Goal: Information Seeking & Learning: Learn about a topic

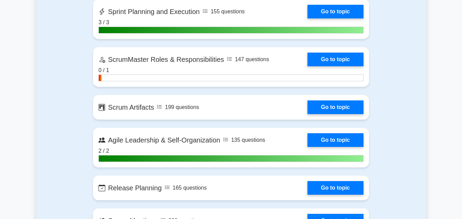
scroll to position [479, 0]
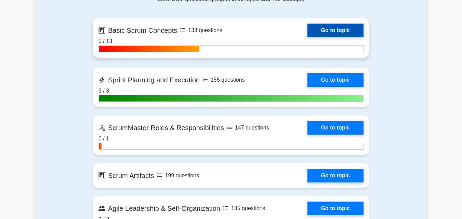
click at [333, 29] on link "Go to topic" at bounding box center [336, 31] width 56 height 14
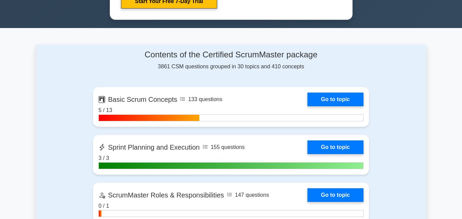
scroll to position [386, 0]
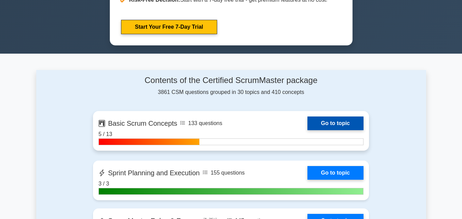
drag, startPoint x: 334, startPoint y: 122, endPoint x: 326, endPoint y: 127, distance: 9.5
click at [335, 122] on link "Go to topic" at bounding box center [336, 124] width 56 height 14
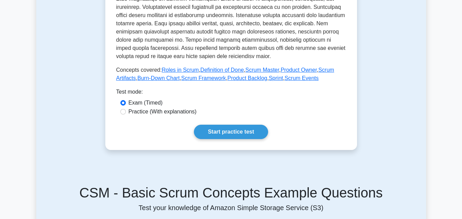
scroll to position [308, 0]
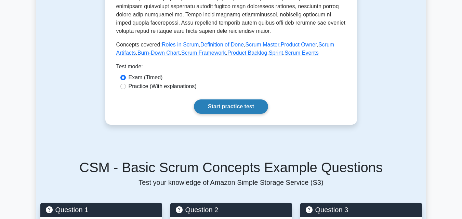
click at [221, 108] on link "Start practice test" at bounding box center [231, 107] width 74 height 14
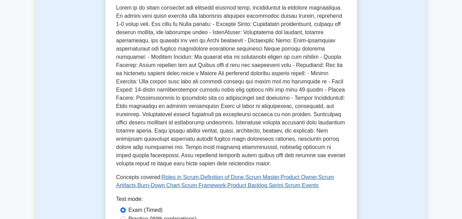
scroll to position [171, 0]
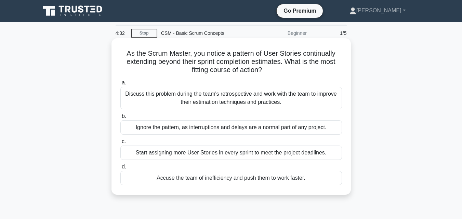
click at [203, 105] on div "Discuss this problem during the team's retrospective and work with the team to …" at bounding box center [231, 98] width 222 height 23
click at [120, 85] on input "a. Discuss this problem during the team's retrospective and work with the team …" at bounding box center [120, 83] width 0 height 4
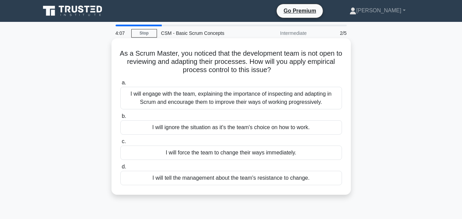
click at [210, 101] on div "I will engage with the team, explaining the importance of inspecting and adapti…" at bounding box center [231, 98] width 222 height 23
click at [120, 85] on input "a. I will engage with the team, explaining the importance of inspecting and ada…" at bounding box center [120, 83] width 0 height 4
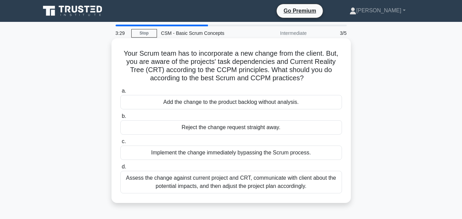
click at [217, 181] on div "Assess the change against current project and CRT, communicate with client abou…" at bounding box center [231, 182] width 222 height 23
click at [120, 169] on input "d. Assess the change against current project and CRT, communicate with client a…" at bounding box center [120, 167] width 0 height 4
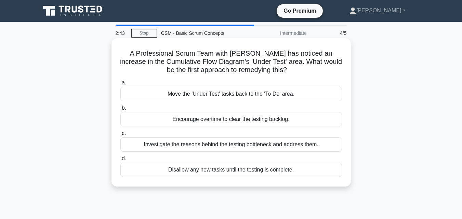
click at [162, 145] on div "Investigate the reasons behind the testing bottleneck and address them." at bounding box center [231, 145] width 222 height 14
click at [120, 136] on input "c. Investigate the reasons behind the testing bottleneck and address them." at bounding box center [120, 133] width 0 height 4
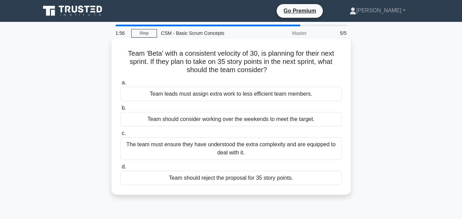
click at [220, 142] on div "The team must ensure they have understood the extra complexity and are equipped…" at bounding box center [231, 149] width 222 height 23
click at [120, 136] on input "c. The team must ensure they have understood the extra complexity and are equip…" at bounding box center [120, 133] width 0 height 4
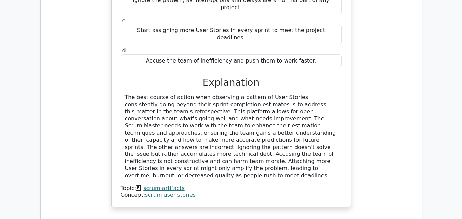
scroll to position [821, 0]
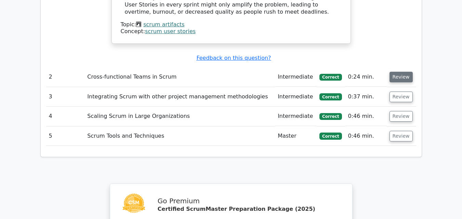
click at [403, 72] on button "Review" at bounding box center [401, 77] width 23 height 11
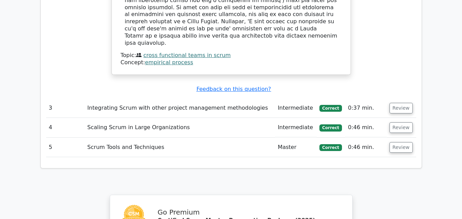
scroll to position [1163, 0]
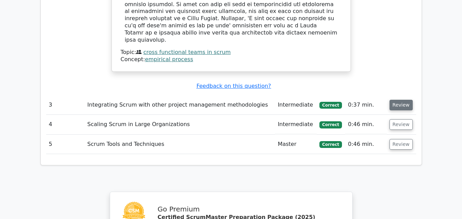
click at [408, 100] on button "Review" at bounding box center [401, 105] width 23 height 11
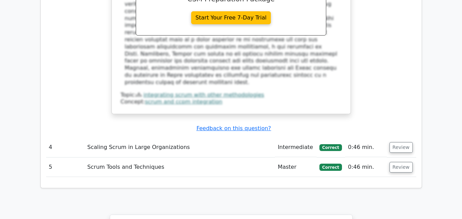
scroll to position [1506, 0]
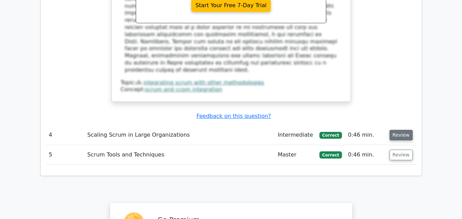
click at [399, 130] on button "Review" at bounding box center [401, 135] width 23 height 11
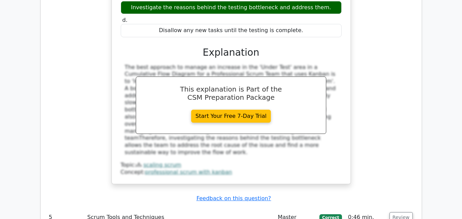
scroll to position [1981, 0]
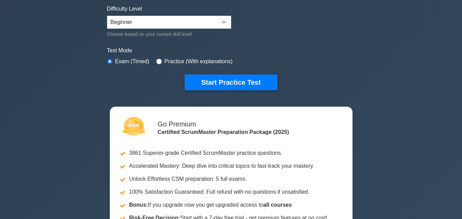
scroll to position [171, 0]
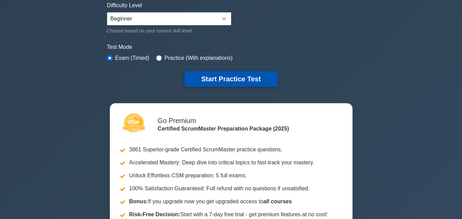
click at [230, 82] on button "Start Practice Test" at bounding box center [231, 79] width 92 height 16
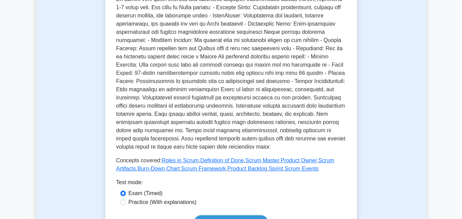
scroll to position [205, 0]
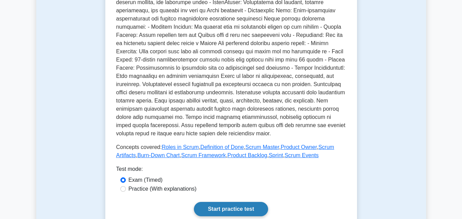
click at [219, 214] on link "Start practice test" at bounding box center [231, 209] width 74 height 14
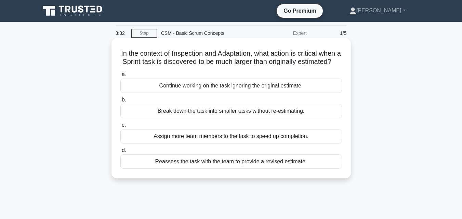
click at [243, 118] on div "Break down the task into smaller tasks without re-estimating." at bounding box center [231, 111] width 222 height 14
click at [120, 102] on input "b. Break down the task into smaller tasks without re-estimating." at bounding box center [120, 100] width 0 height 4
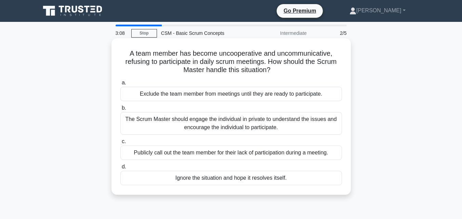
click at [199, 128] on div "The Scrum Master should engage the individual in private to understand the issu…" at bounding box center [231, 123] width 222 height 23
click at [120, 111] on input "b. The Scrum Master should engage the individual in private to understand the i…" at bounding box center [120, 108] width 0 height 4
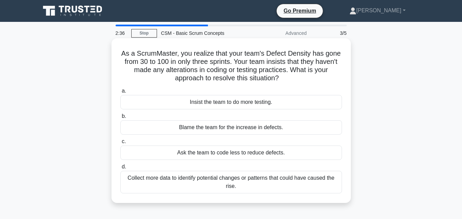
click at [195, 104] on div "Insist the team to do more testing." at bounding box center [231, 102] width 222 height 14
click at [120, 93] on input "a. Insist the team to do more testing." at bounding box center [120, 91] width 0 height 4
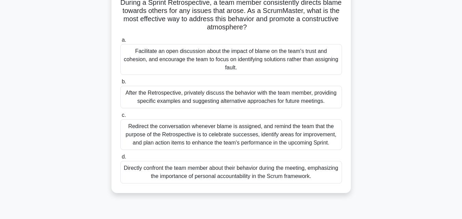
scroll to position [34, 0]
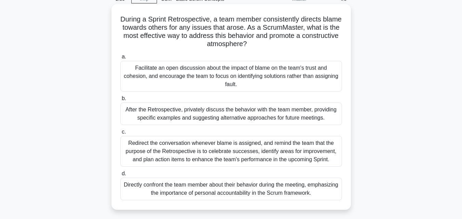
click at [258, 70] on div "Facilitate an open discussion about the impact of blame on the team's trust and…" at bounding box center [231, 76] width 222 height 31
click at [120, 59] on input "a. Facilitate an open discussion about the impact of blame on the team's trust …" at bounding box center [120, 57] width 0 height 4
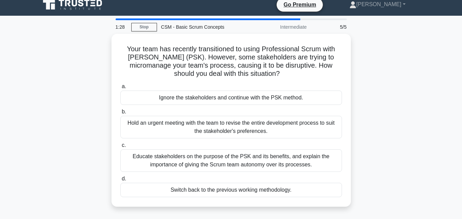
scroll to position [0, 0]
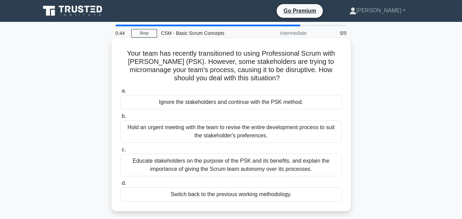
click at [221, 171] on div "Educate stakeholders on the purpose of the PSK and its benefits, and explain th…" at bounding box center [231, 165] width 222 height 23
click at [120, 152] on input "c. Educate stakeholders on the purpose of the PSK and its benefits, and explain…" at bounding box center [120, 150] width 0 height 4
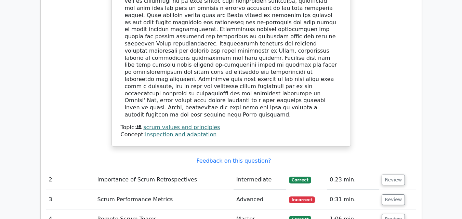
scroll to position [753, 0]
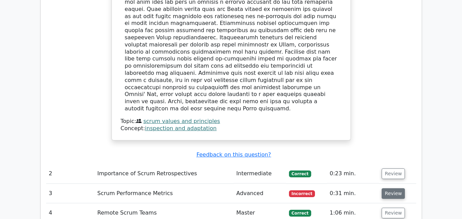
click at [393, 189] on button "Review" at bounding box center [393, 194] width 23 height 11
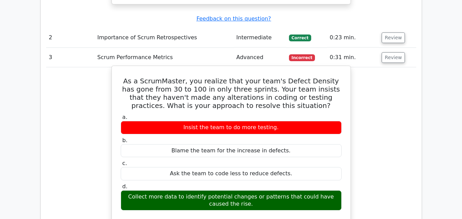
scroll to position [890, 0]
